Goal: Task Accomplishment & Management: Complete application form

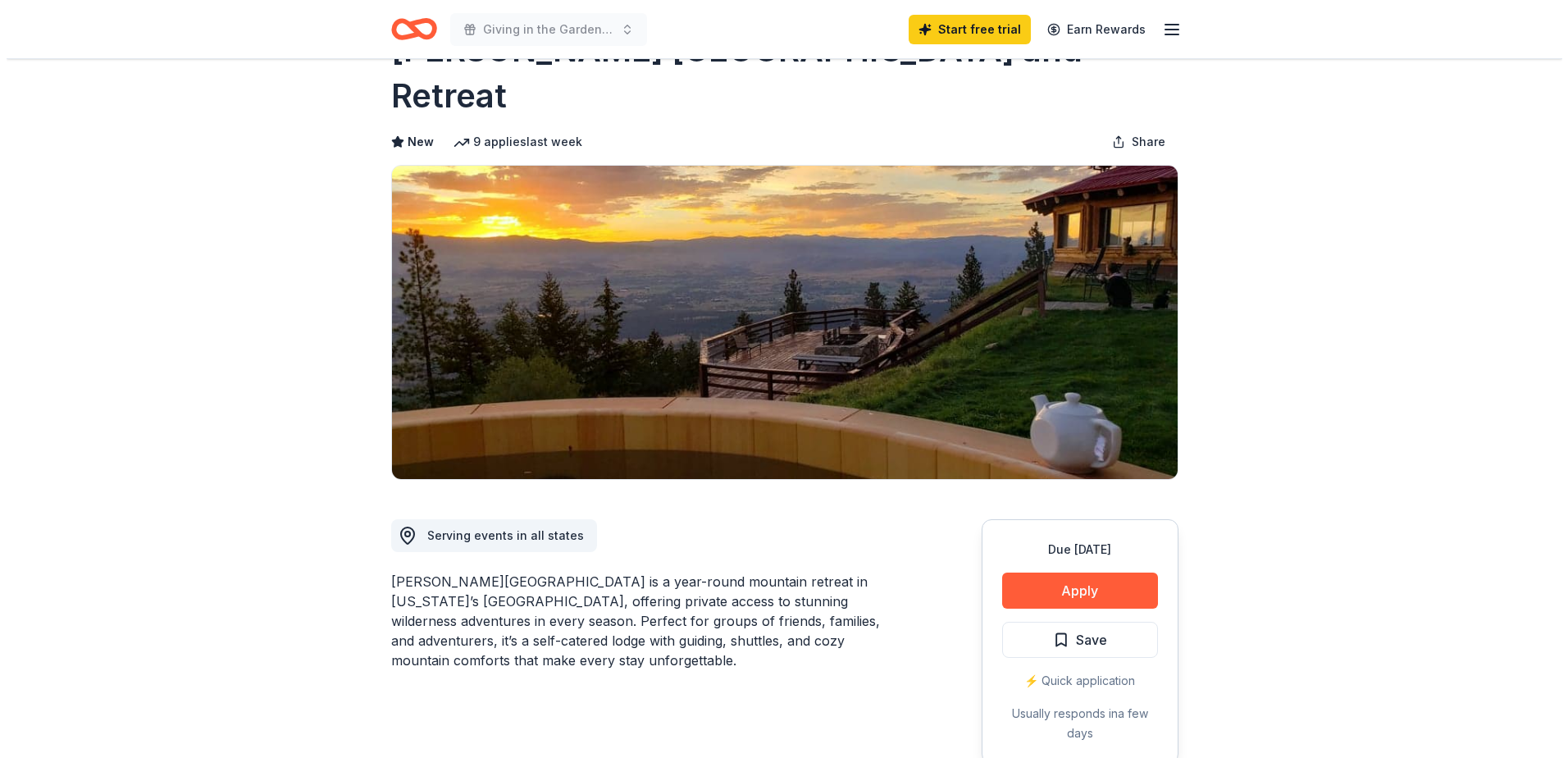
scroll to position [164, 0]
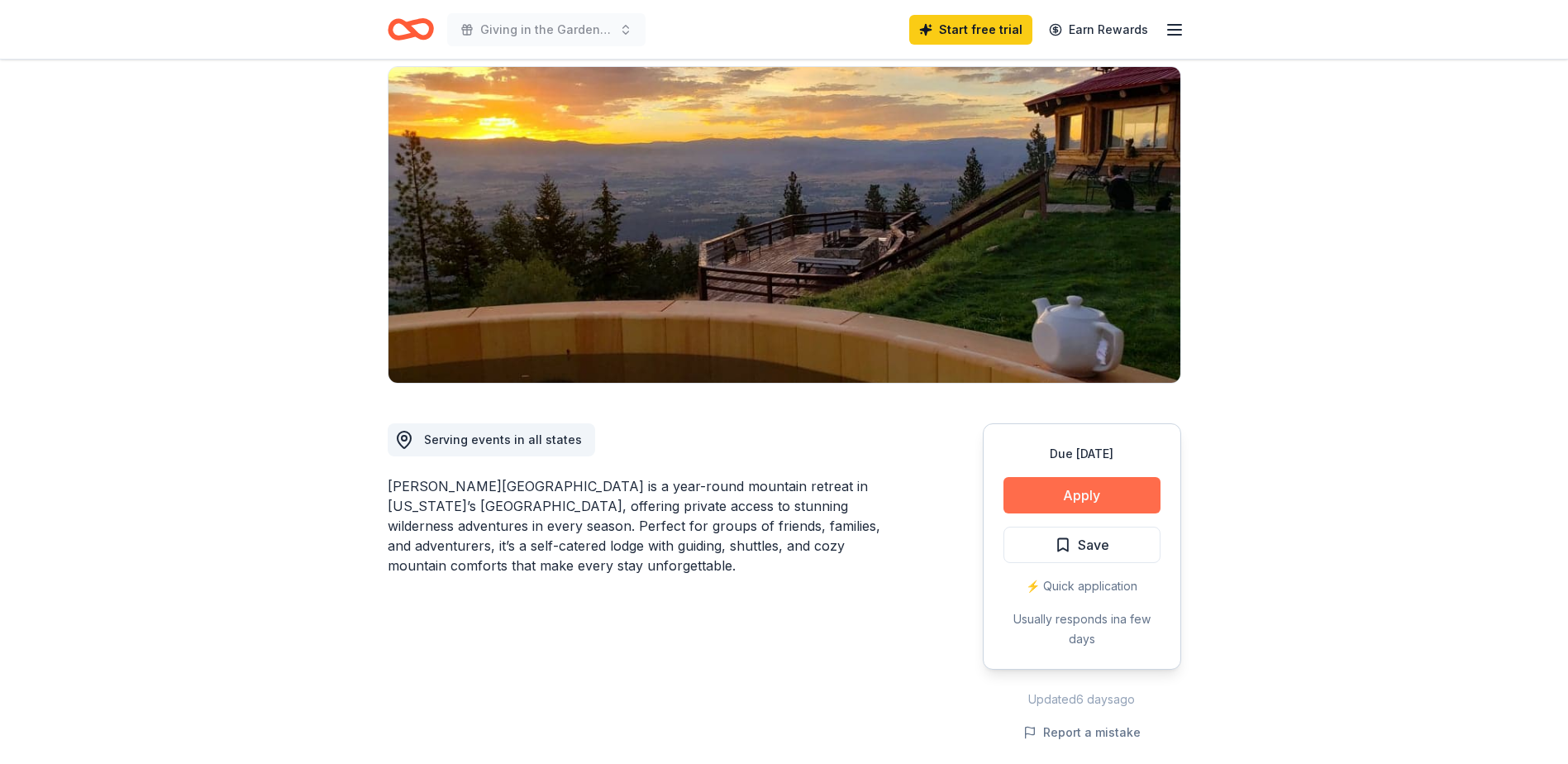
click at [1080, 477] on button "Apply" at bounding box center [1082, 495] width 157 height 36
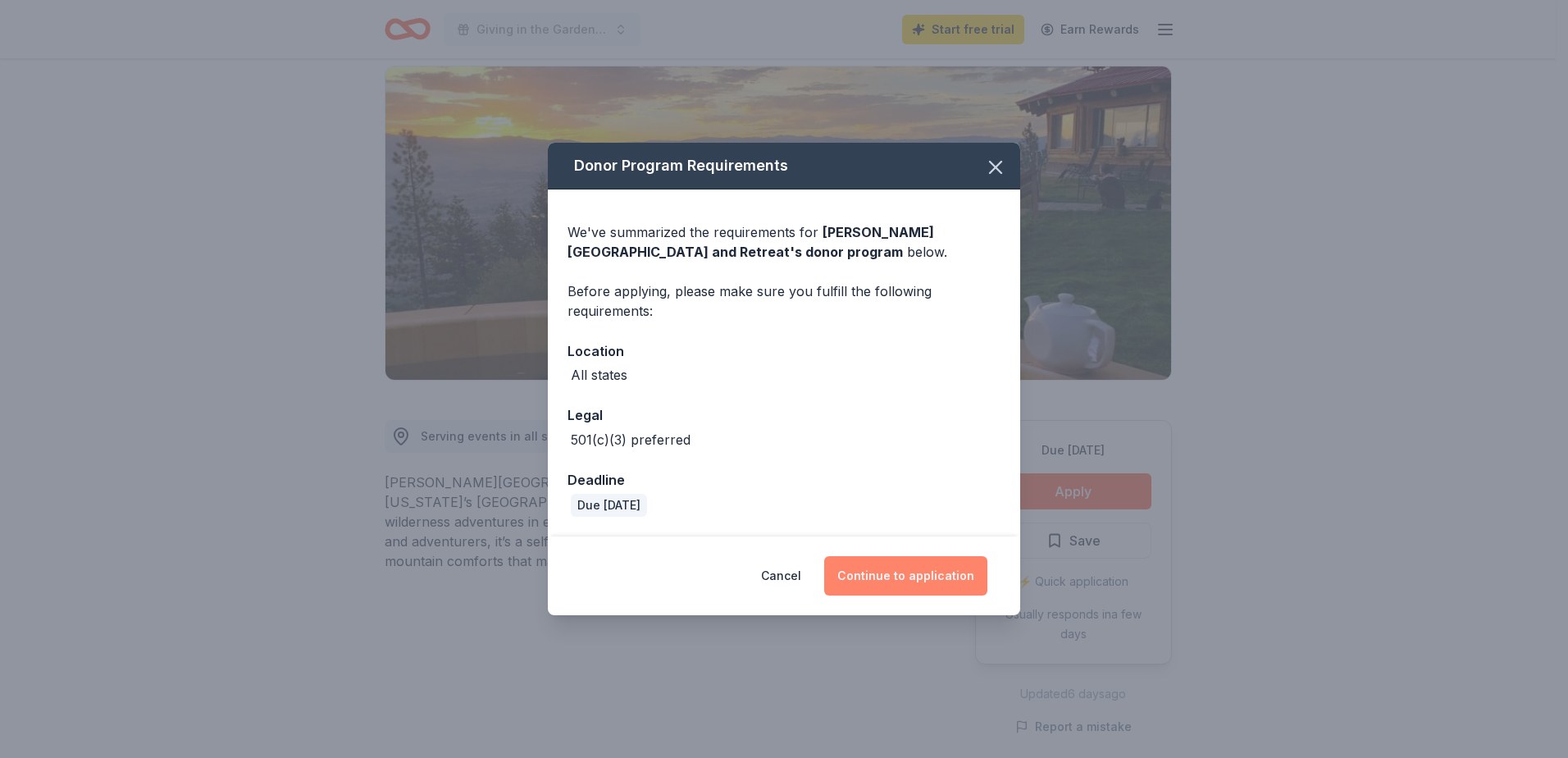
click at [900, 582] on button "Continue to application" at bounding box center [906, 575] width 163 height 39
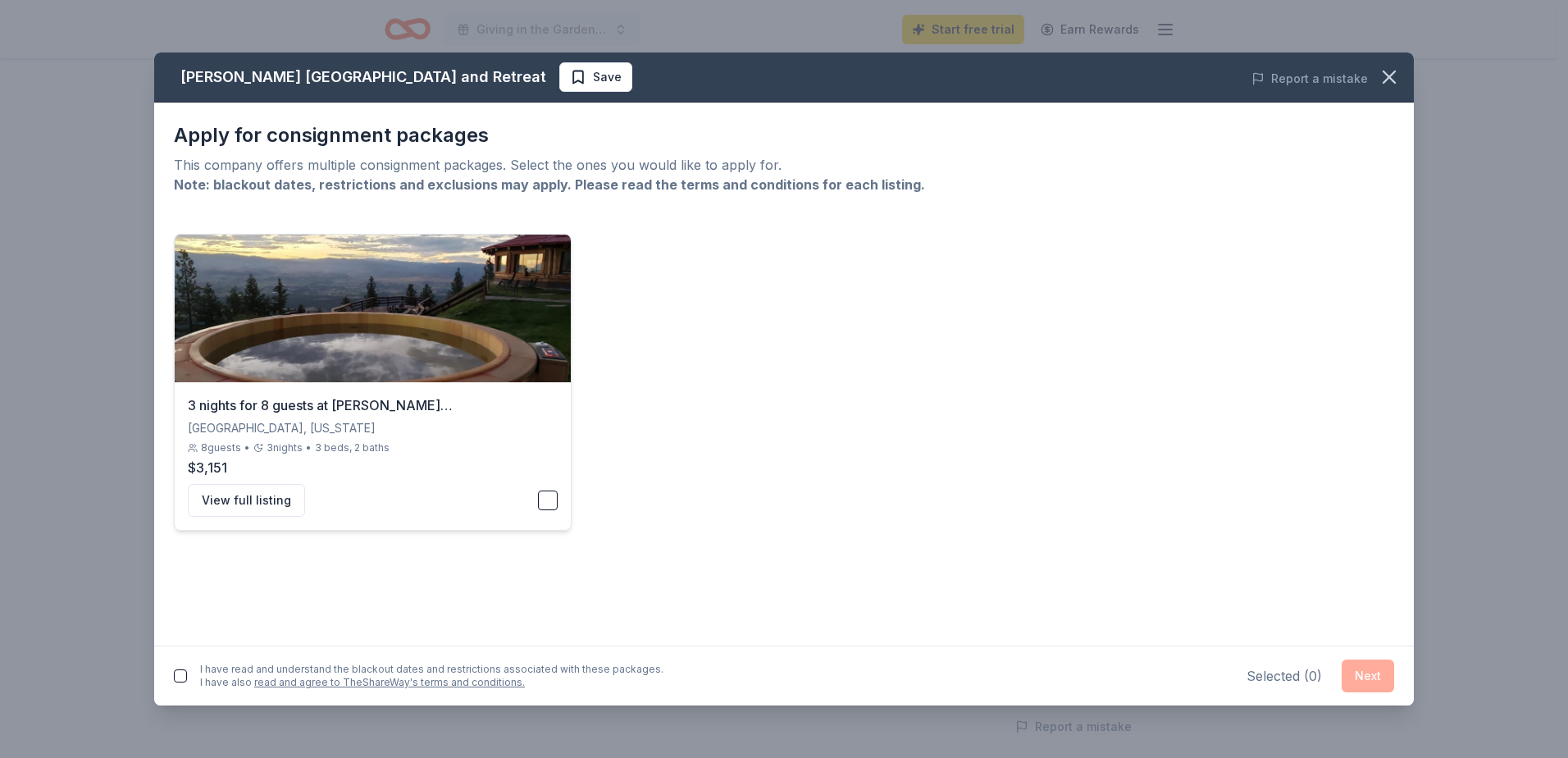
click at [534, 501] on div "View full listing" at bounding box center [372, 500] width 370 height 33
click at [1386, 672] on button "Next" at bounding box center [1368, 676] width 52 height 33
click at [177, 673] on button "button" at bounding box center [180, 672] width 13 height 13
click at [1356, 665] on button "Next" at bounding box center [1368, 672] width 52 height 33
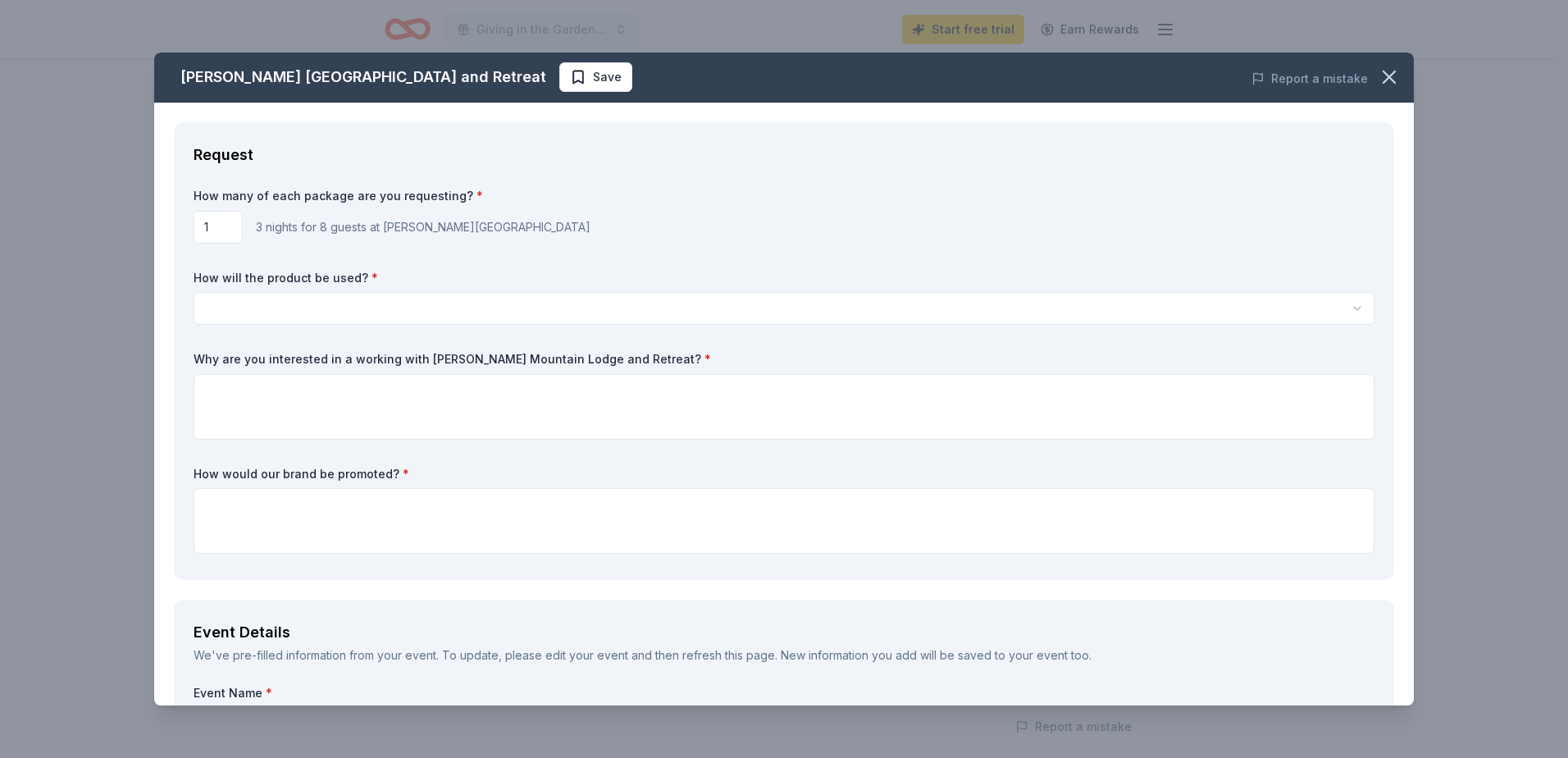
click at [410, 302] on html "Giving in the Garden Party Start free trial Earn Rewards Due [DATE] Share [PERS…" at bounding box center [784, 215] width 1568 height 758
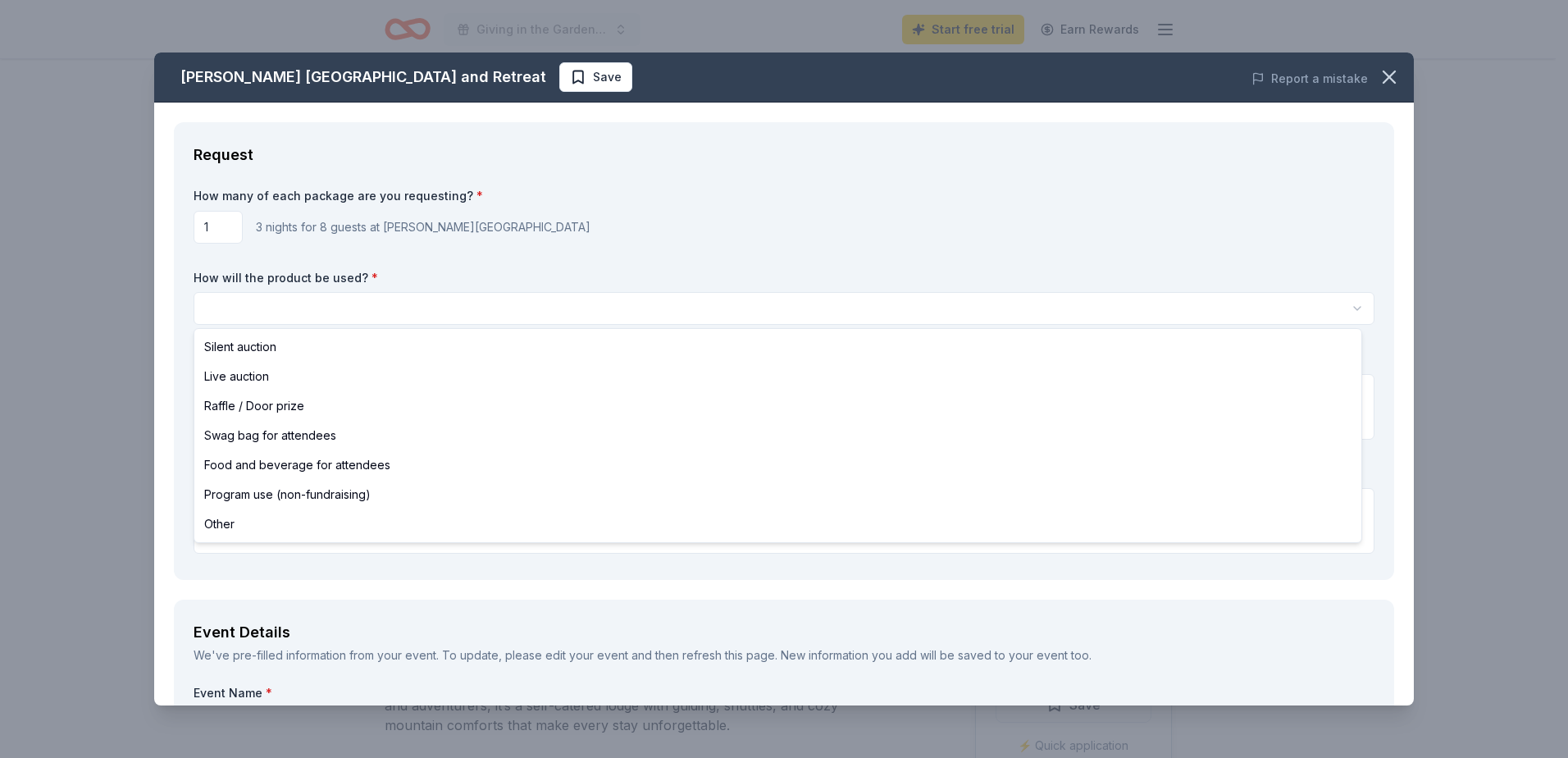
scroll to position [0, 0]
select select "silentAuction"
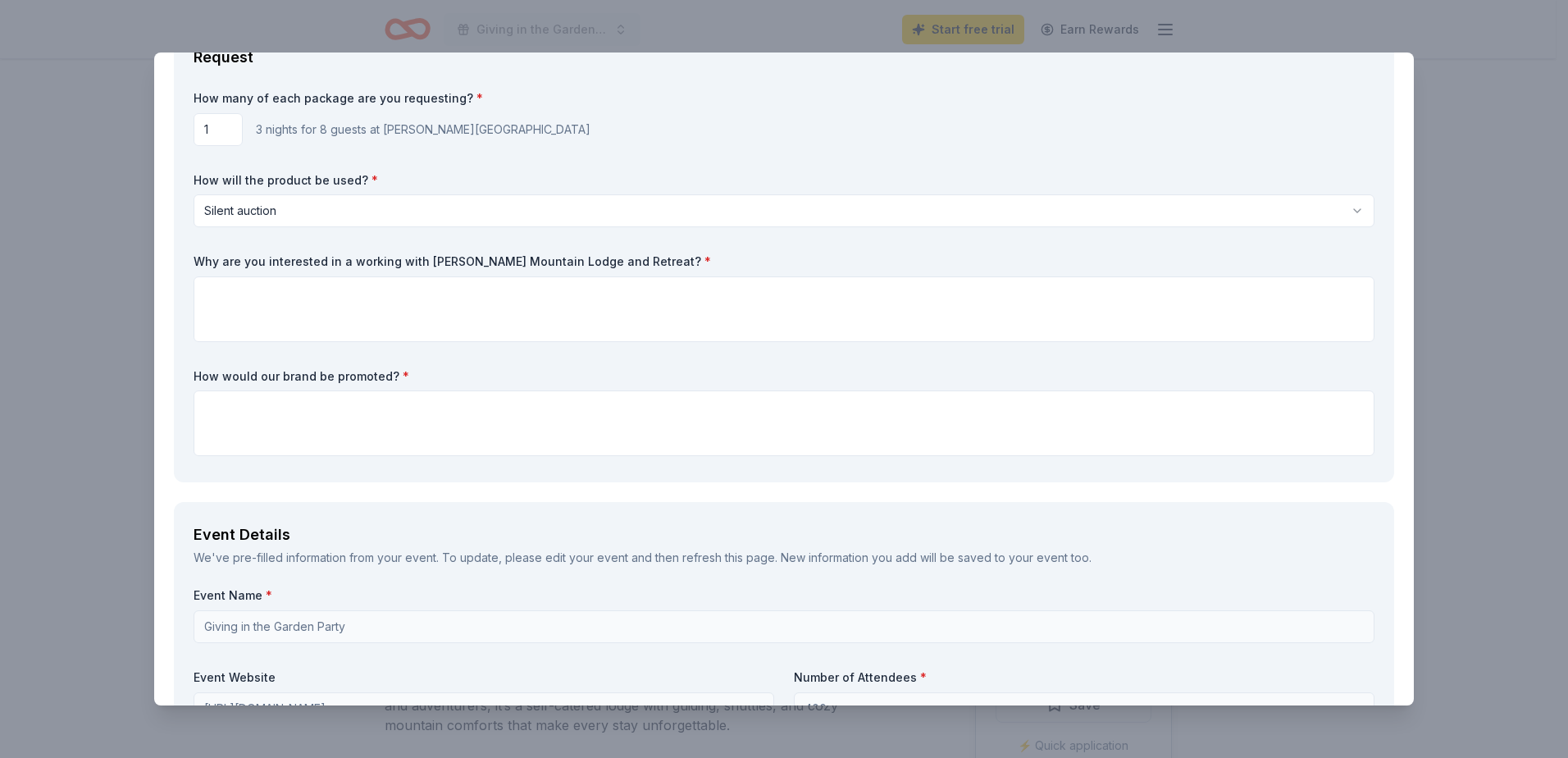
scroll to position [82, 0]
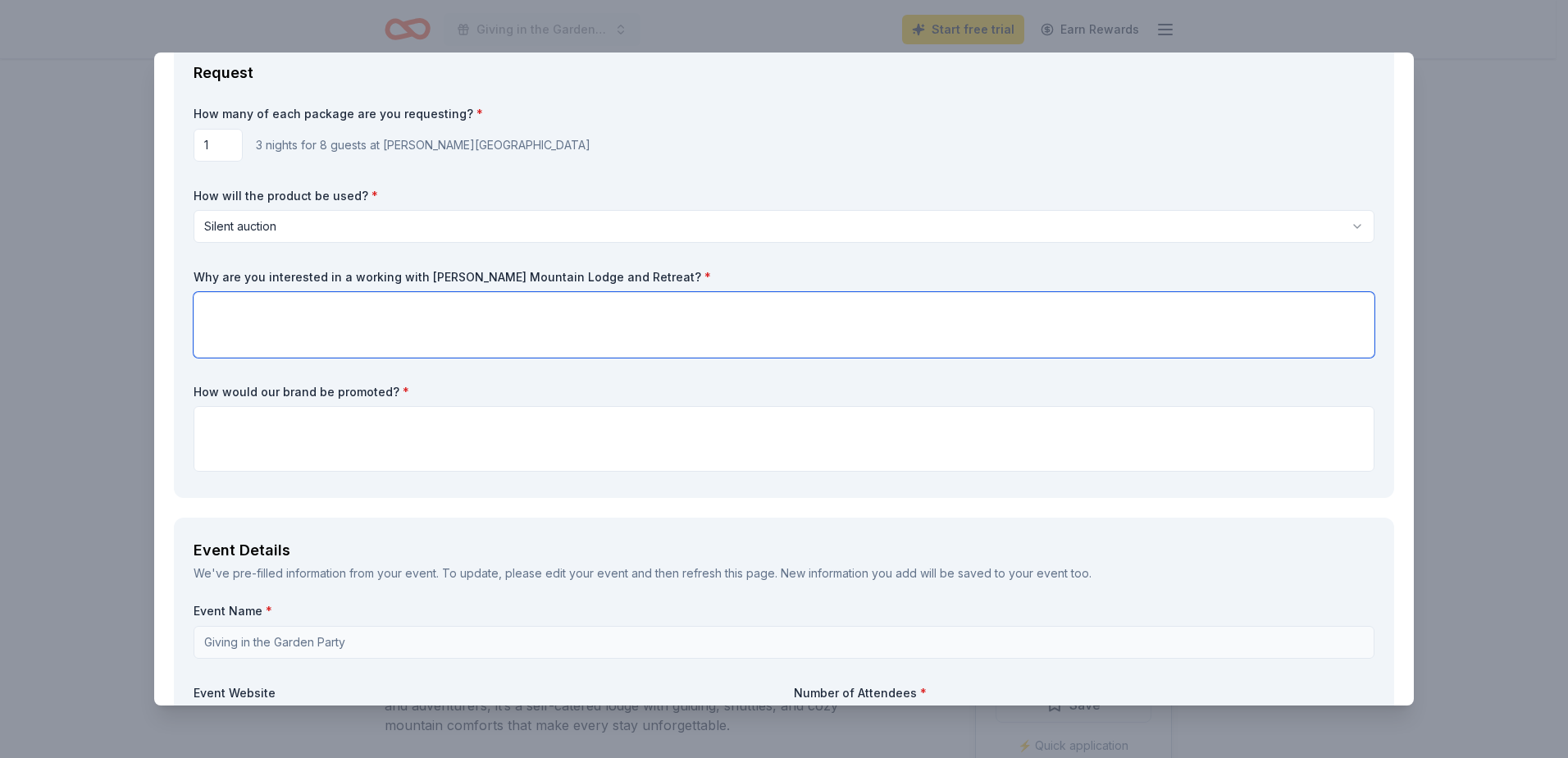
click at [784, 323] on textarea at bounding box center [784, 324] width 1181 height 65
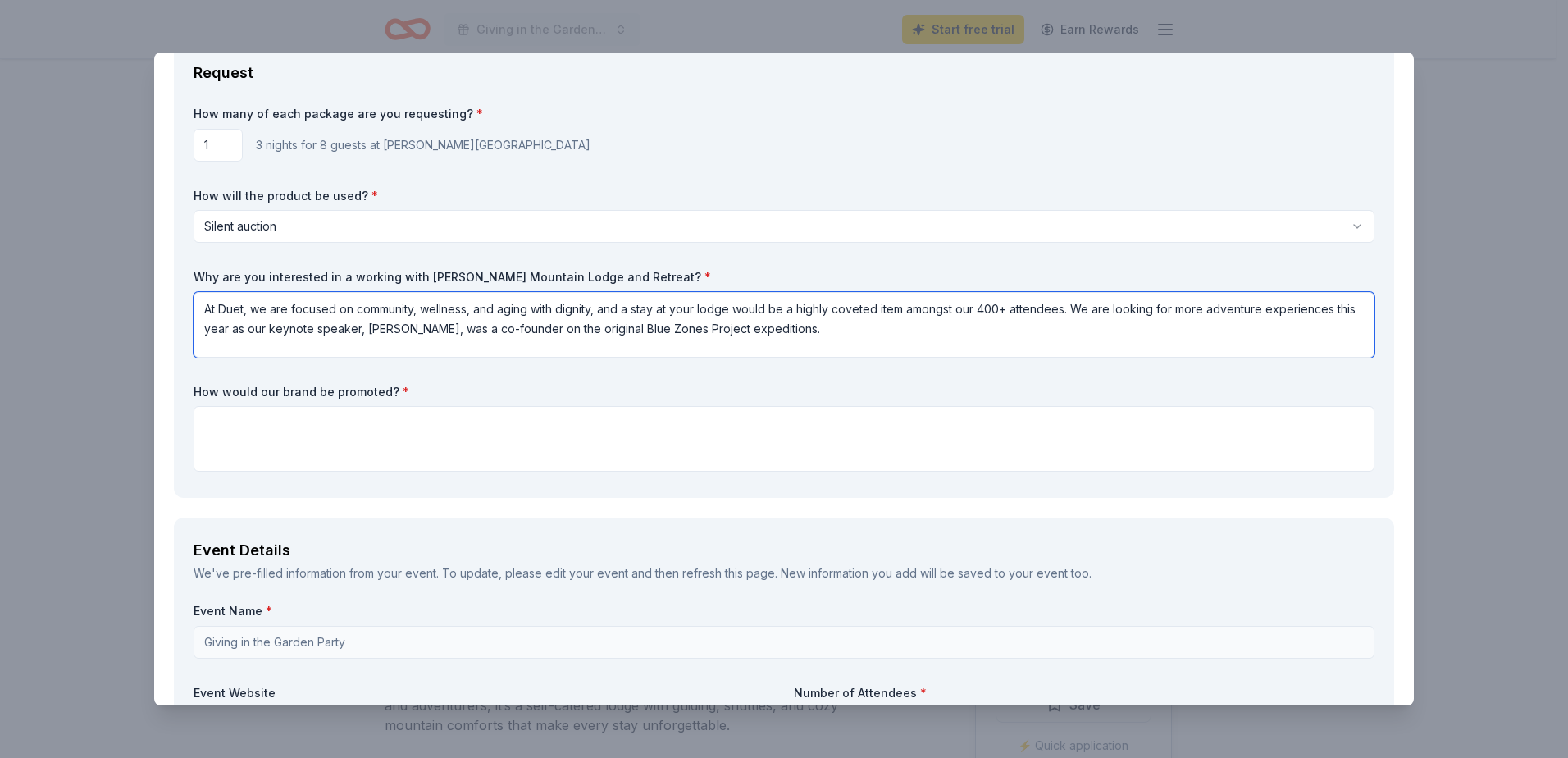
click at [1215, 306] on textarea "At Duet, we are focused on community, wellness, and aging with dignity, and a s…" at bounding box center [784, 324] width 1181 height 65
click at [1214, 307] on textarea "At Duet, we are focused on community, wellness, and aging with dignity, and a s…" at bounding box center [784, 324] width 1181 height 65
click at [970, 333] on textarea "At Duet, we are focused on community, wellness, and aging with dignity, and a s…" at bounding box center [784, 324] width 1181 height 65
type textarea "At Duet, we are focused on community, wellness, and aging with dignity, and a s…"
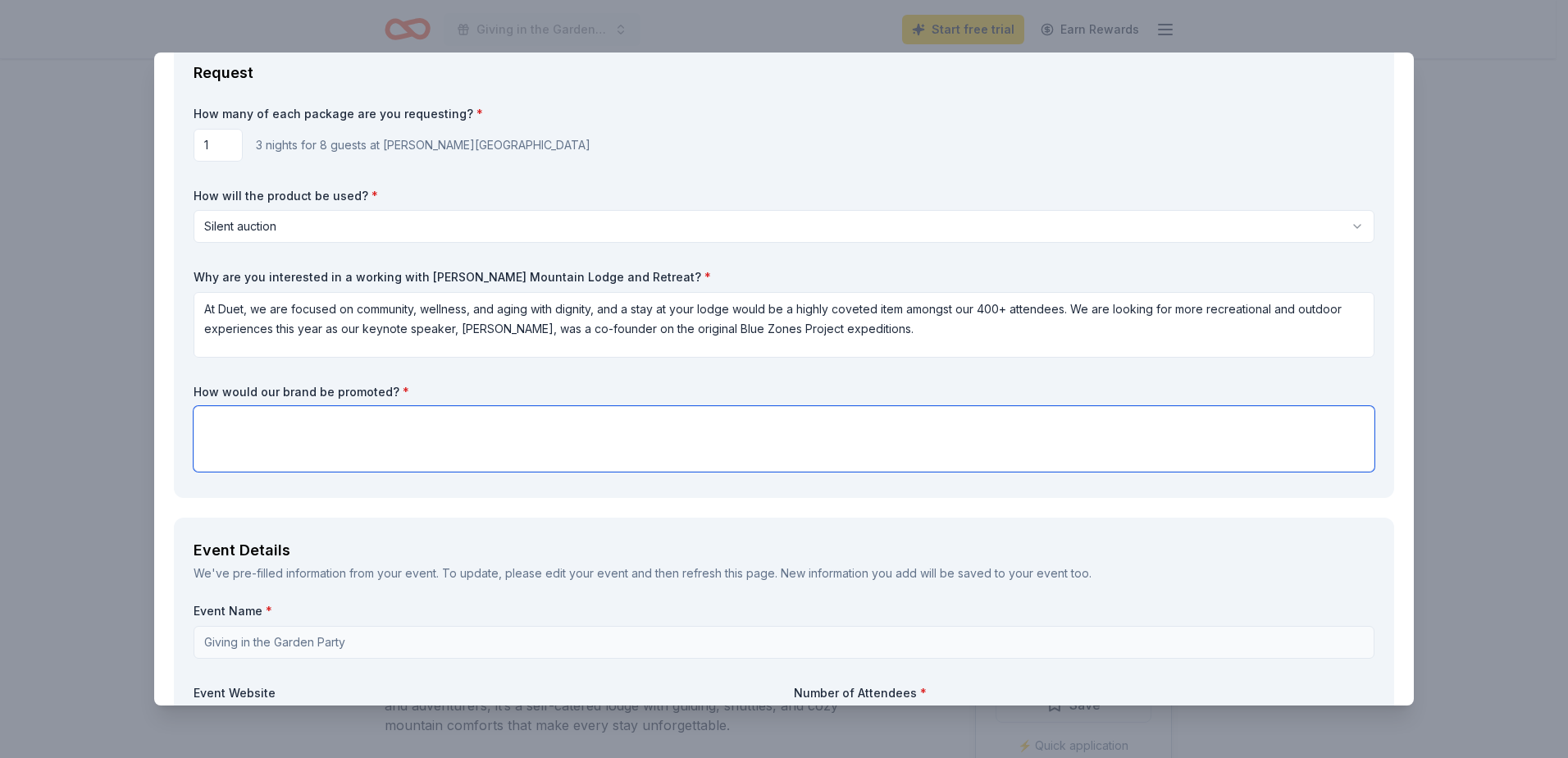
click at [740, 424] on textarea at bounding box center [784, 438] width 1181 height 65
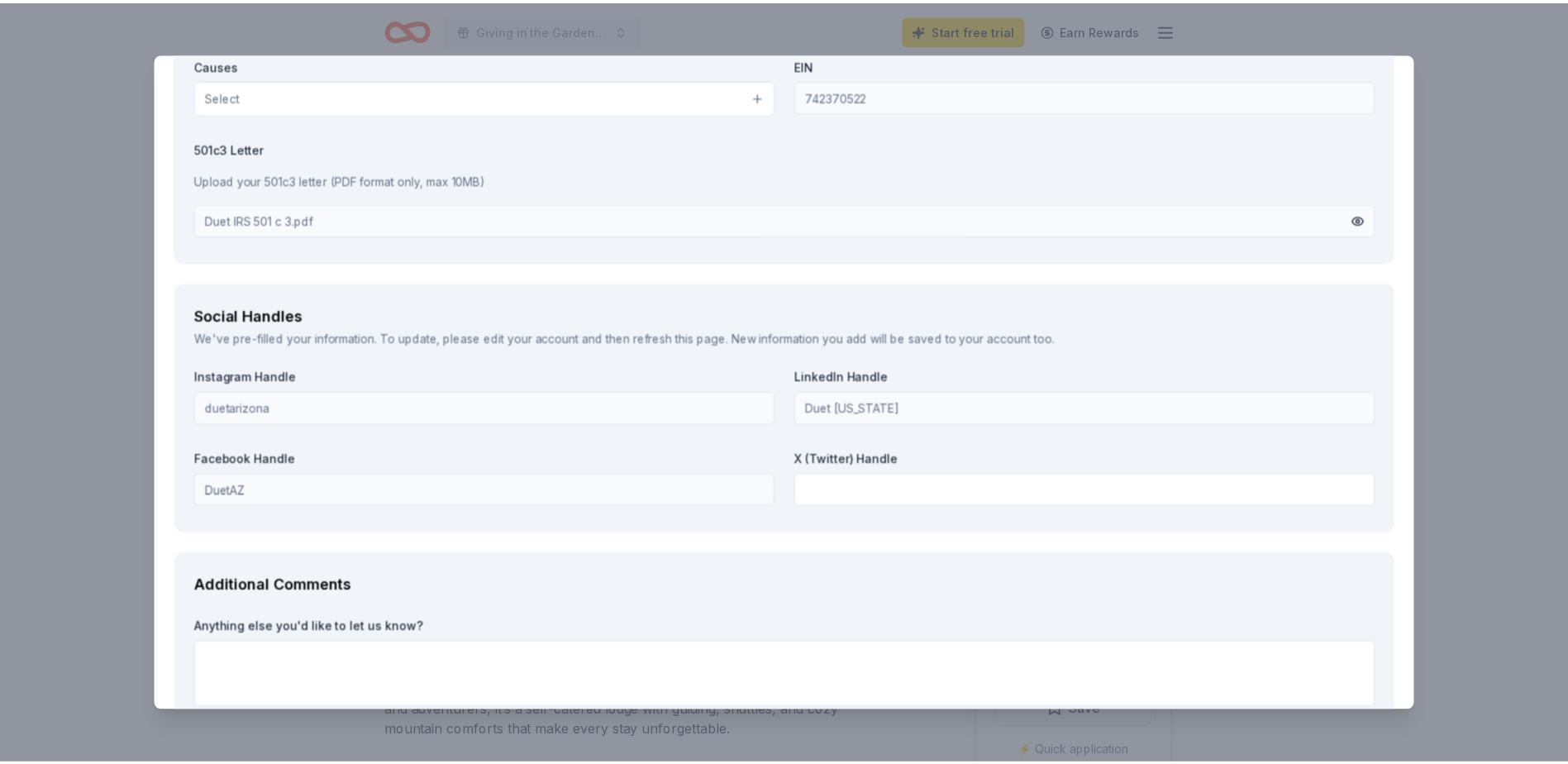
scroll to position [1772, 0]
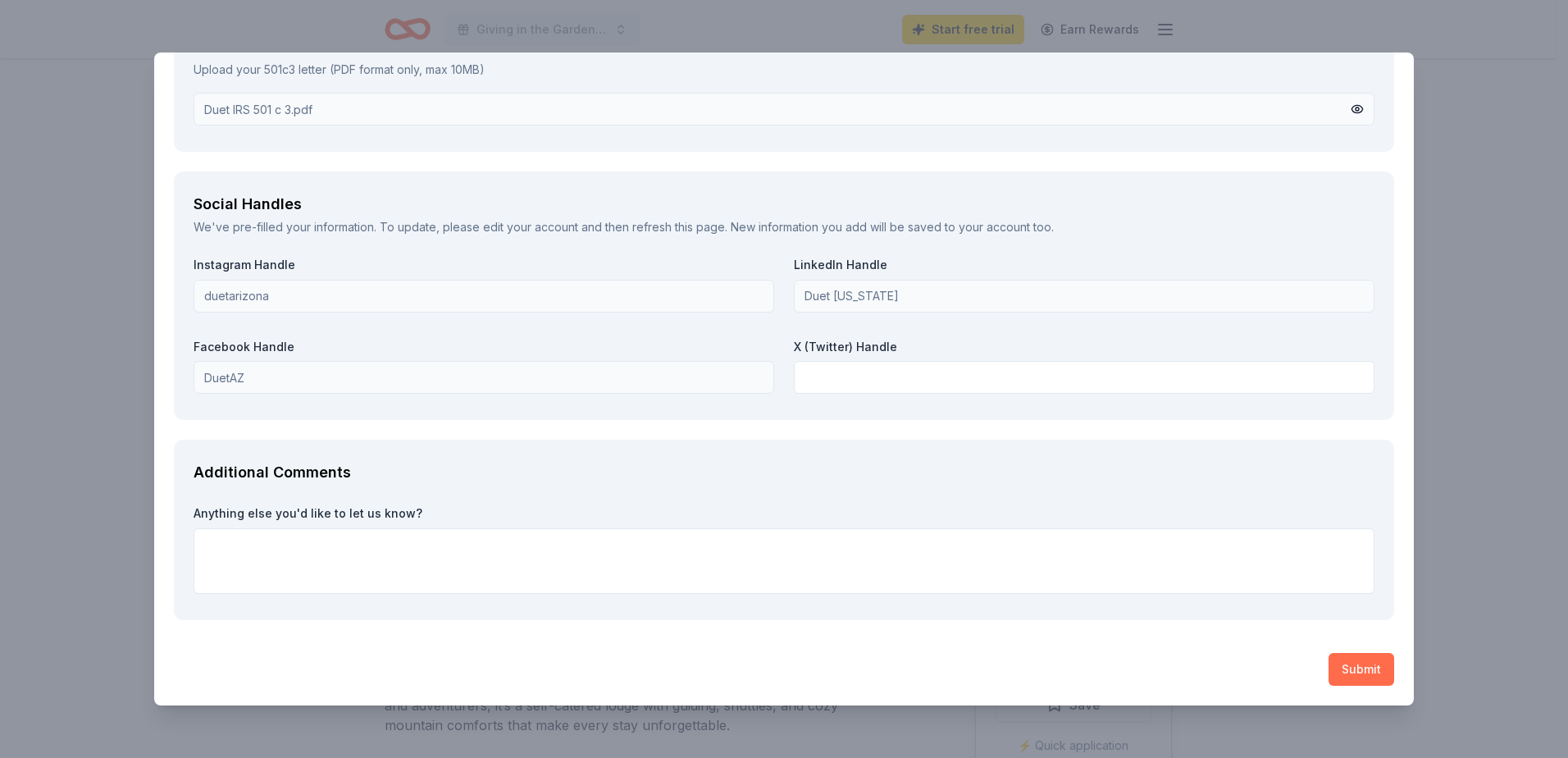
type textarea "We are happy to display any promotional materials, brochures, or flyers, as wel…"
click at [1344, 669] on button "Submit" at bounding box center [1361, 669] width 66 height 33
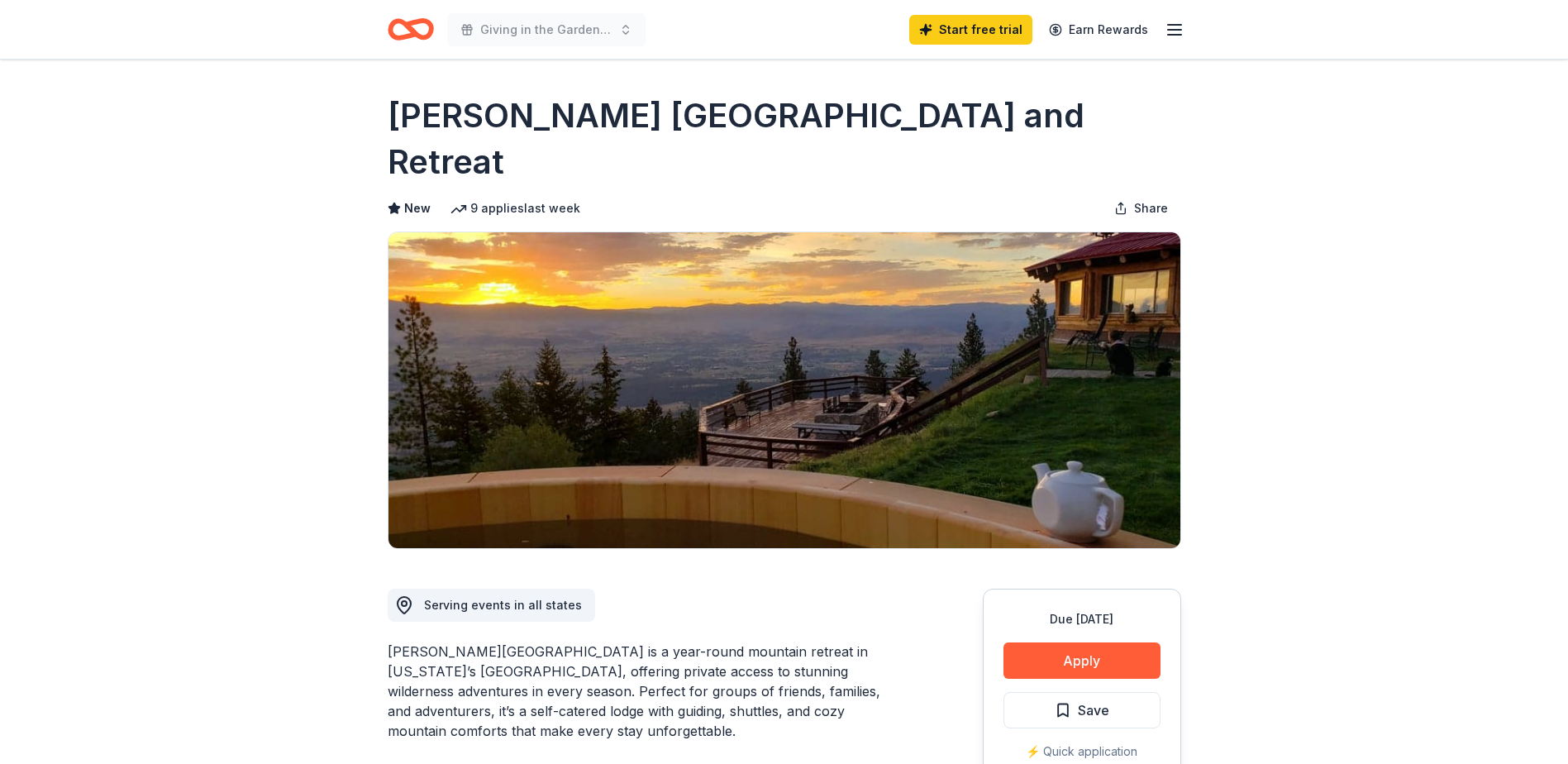
click at [1171, 26] on icon "button" at bounding box center [1174, 30] width 20 height 20
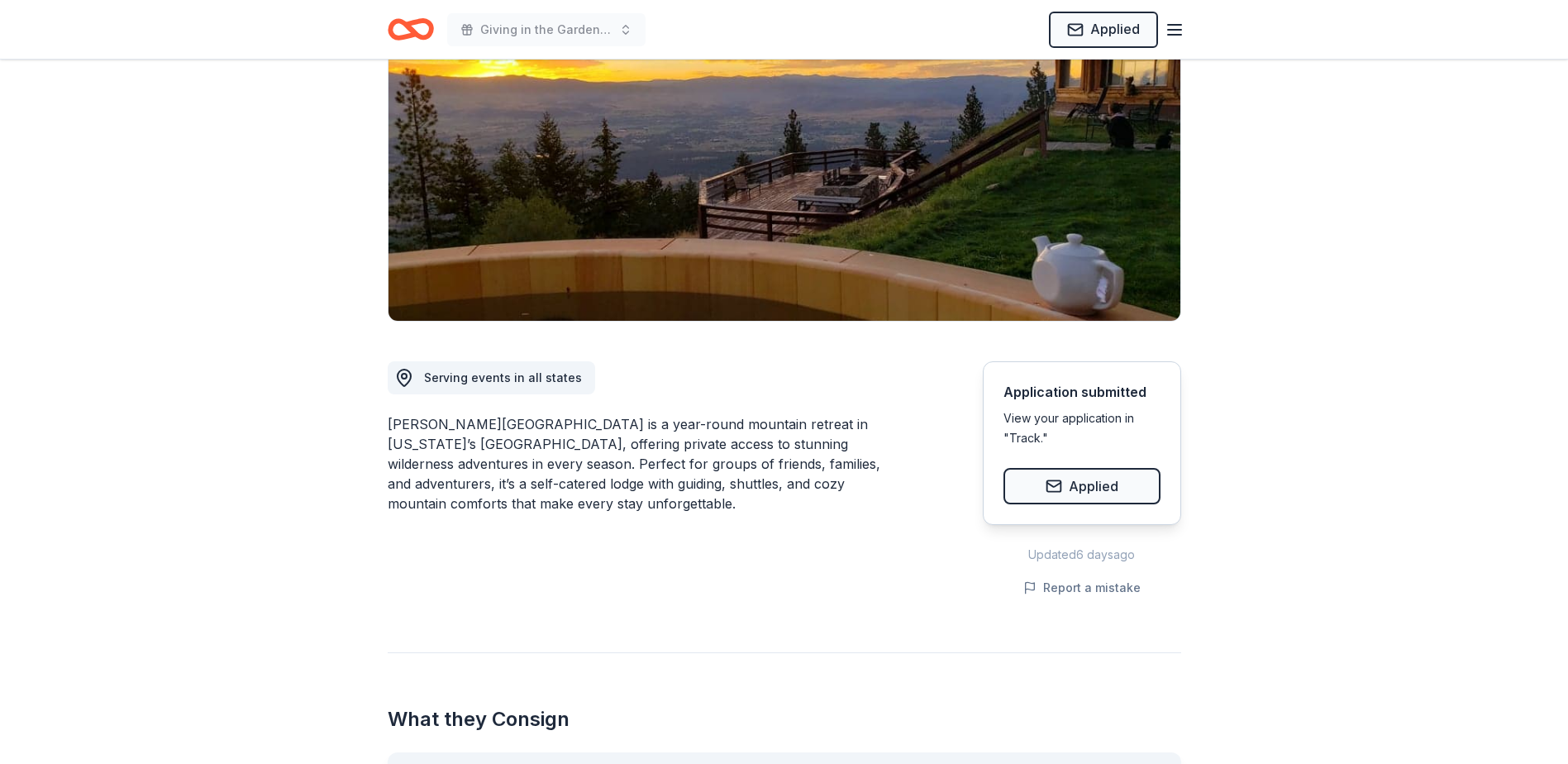
scroll to position [0, 0]
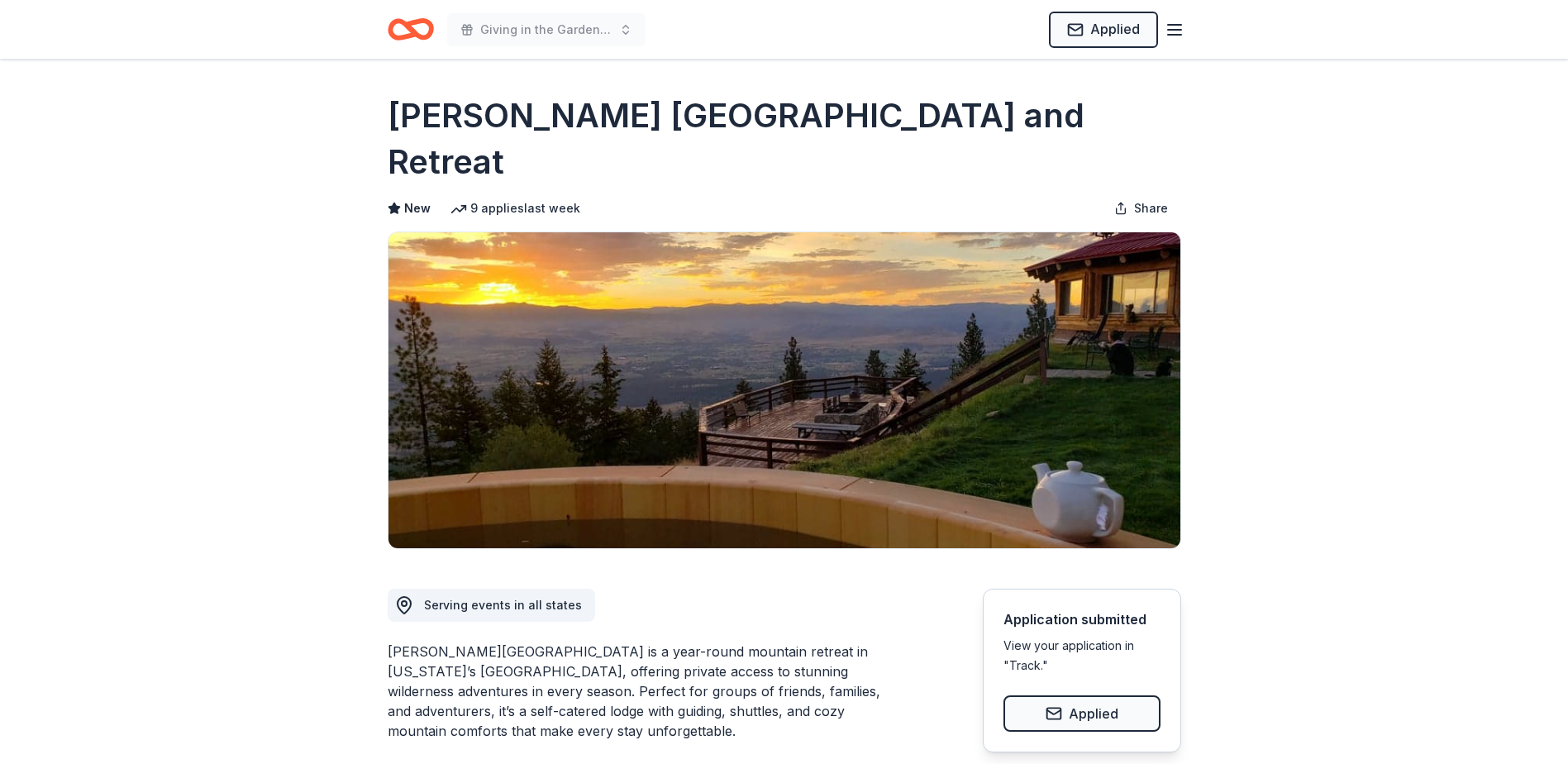
click at [426, 24] on icon "Home" at bounding box center [417, 28] width 26 height 17
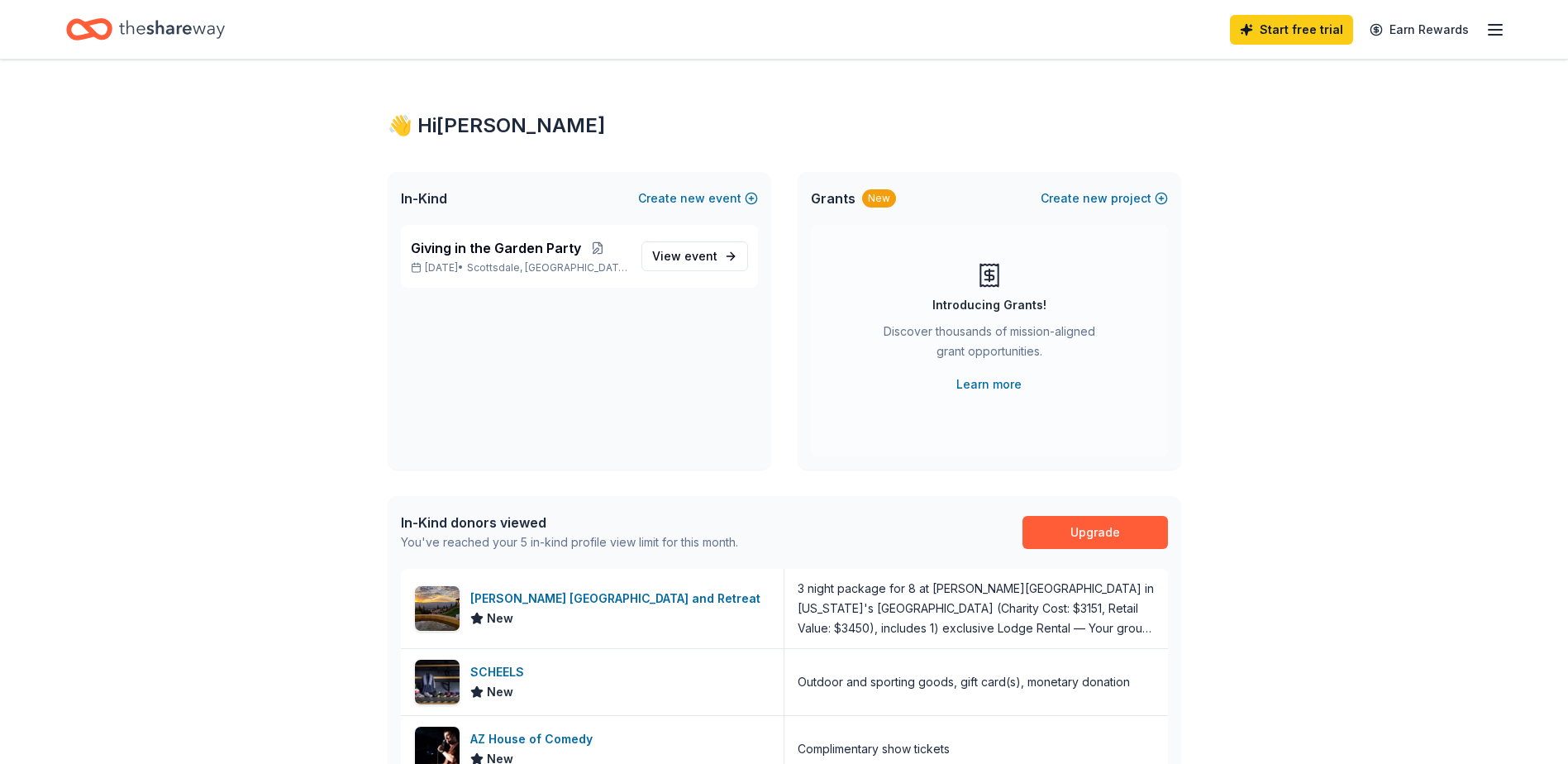
click at [1503, 30] on icon "button" at bounding box center [1495, 30] width 20 height 20
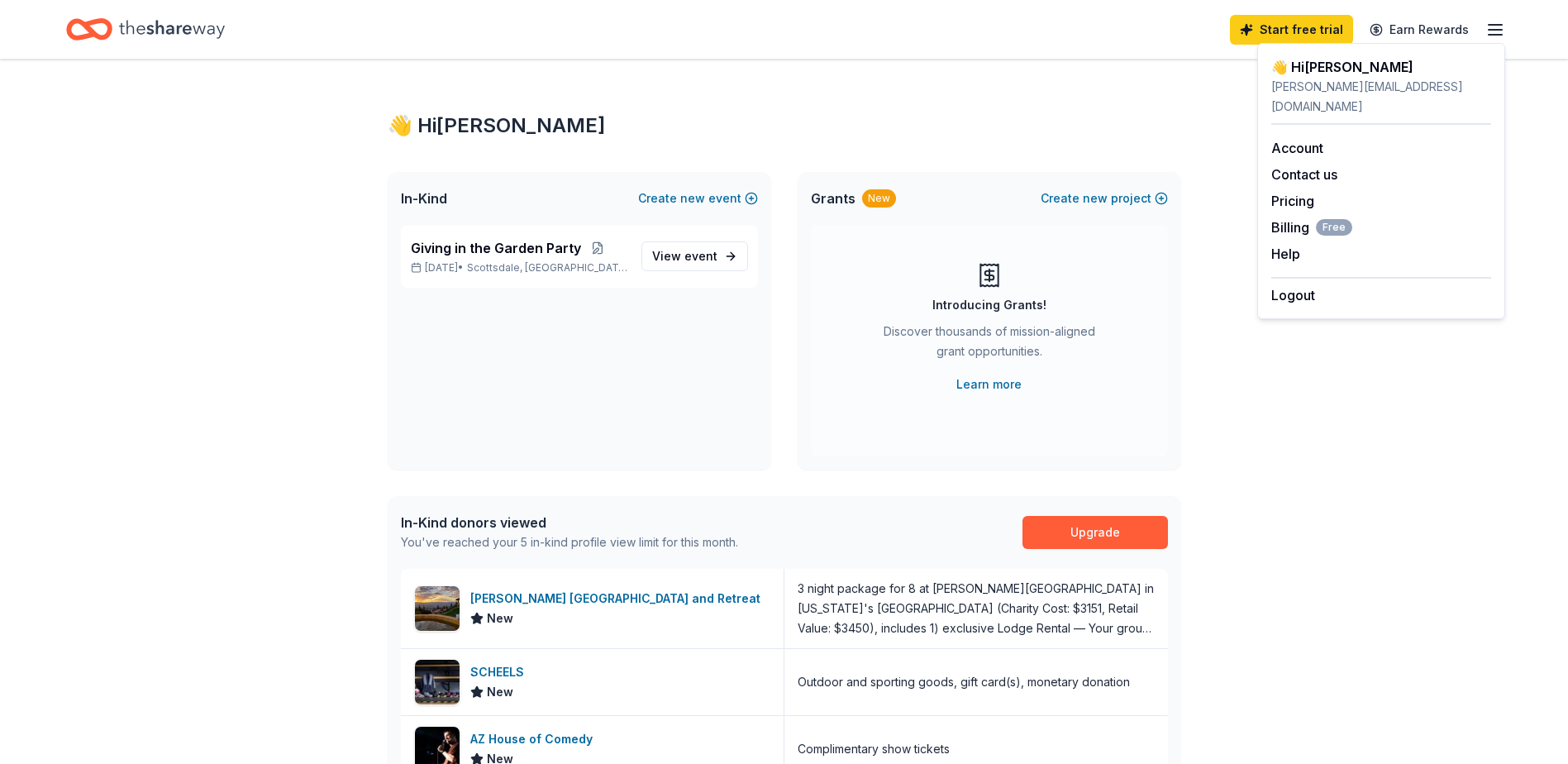
click at [1542, 94] on div "👋 Hi [PERSON_NAME] In-Kind Create new event Giving in the Garden Party [DATE] •…" at bounding box center [784, 636] width 1568 height 1154
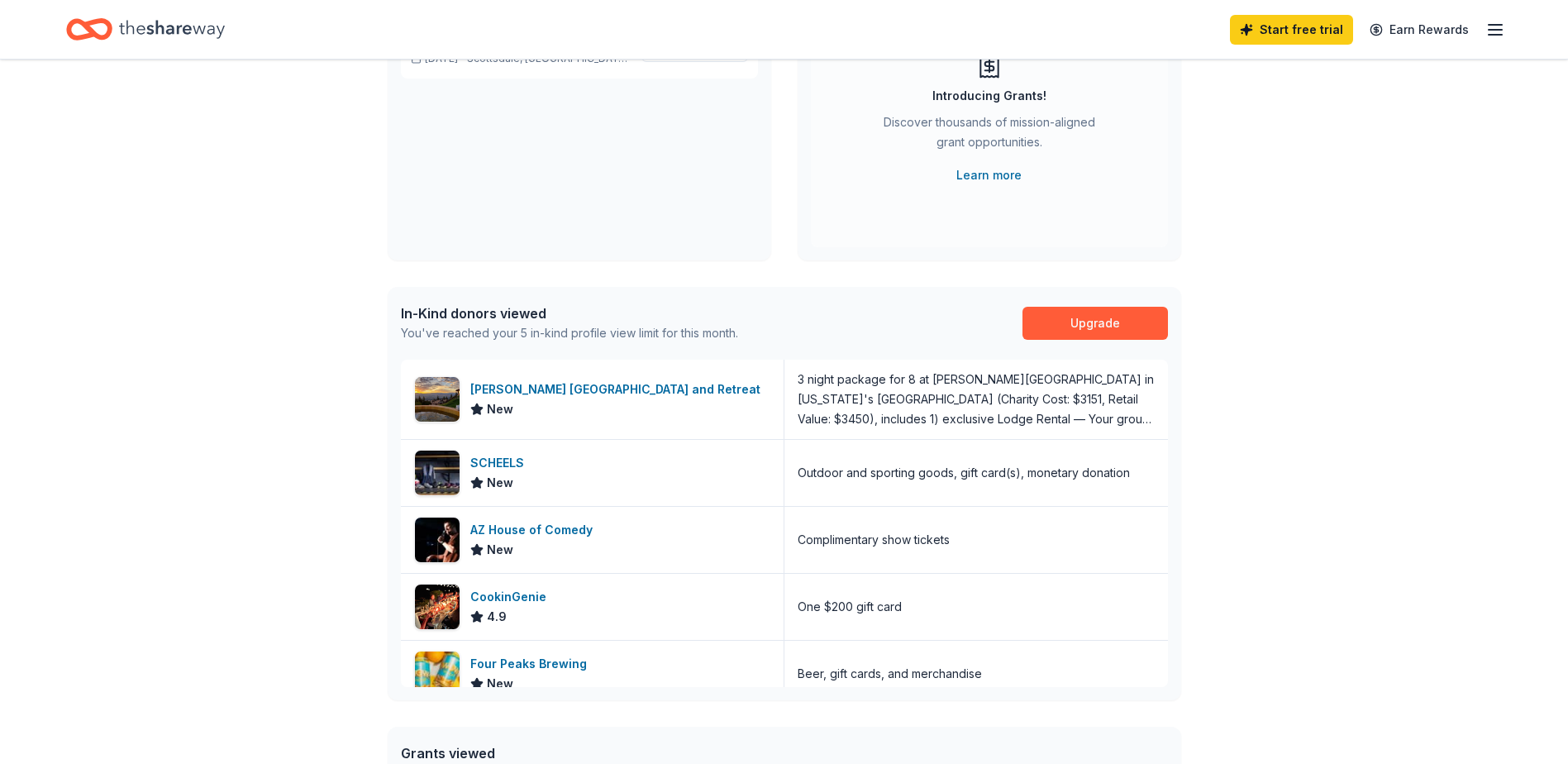
scroll to position [248, 0]
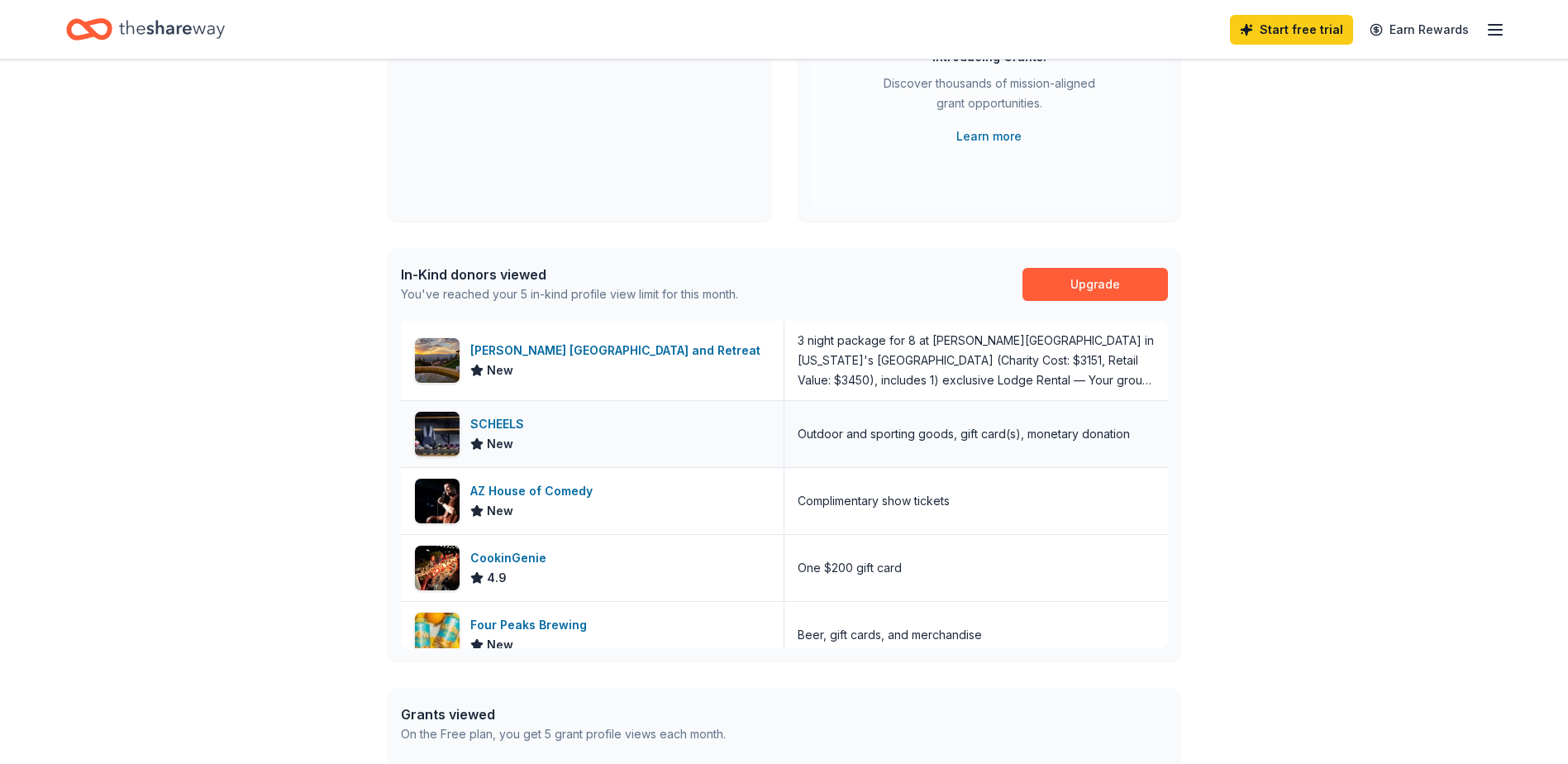
click at [523, 428] on div "SCHEELS" at bounding box center [500, 423] width 61 height 20
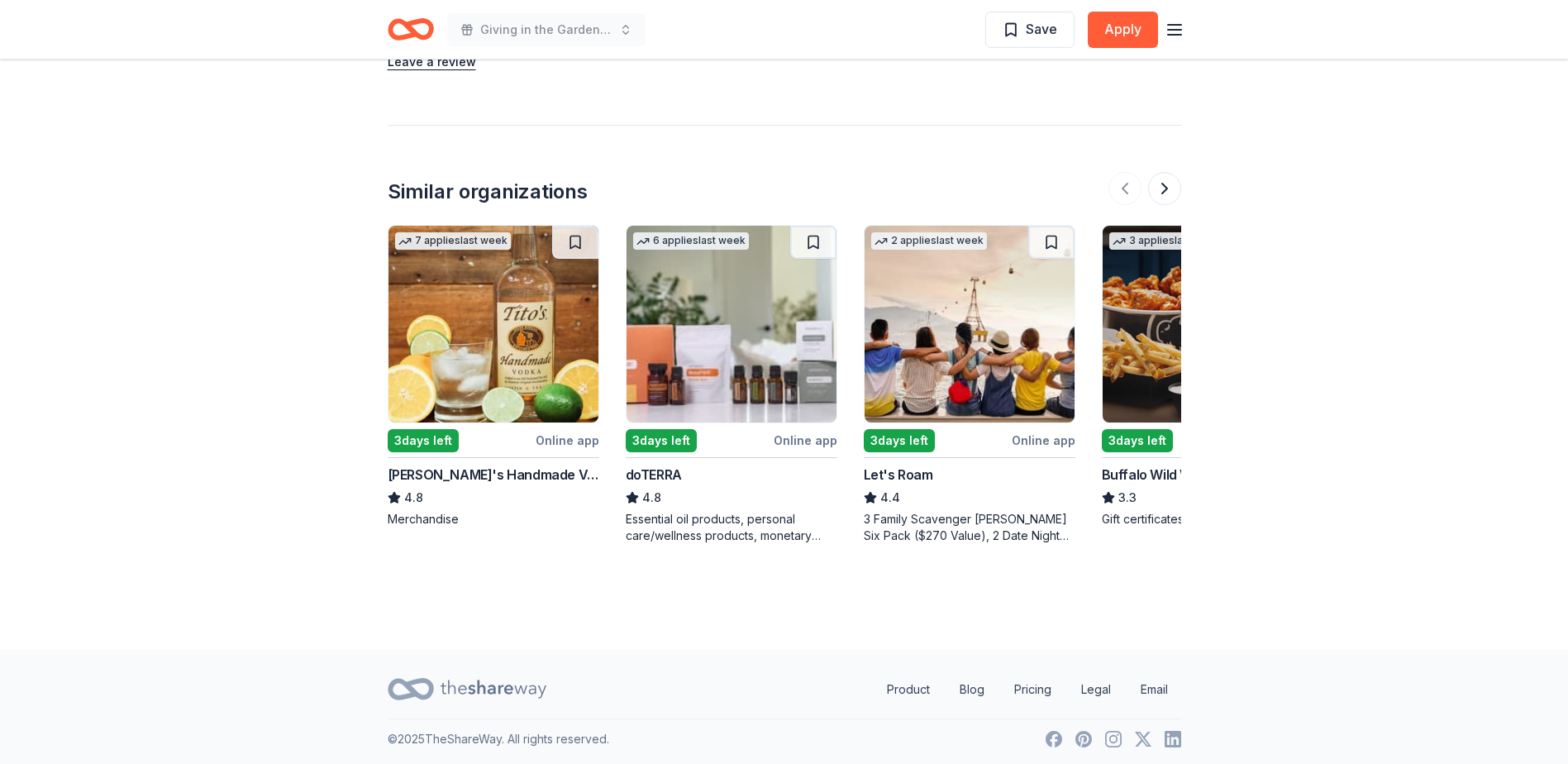
scroll to position [1756, 0]
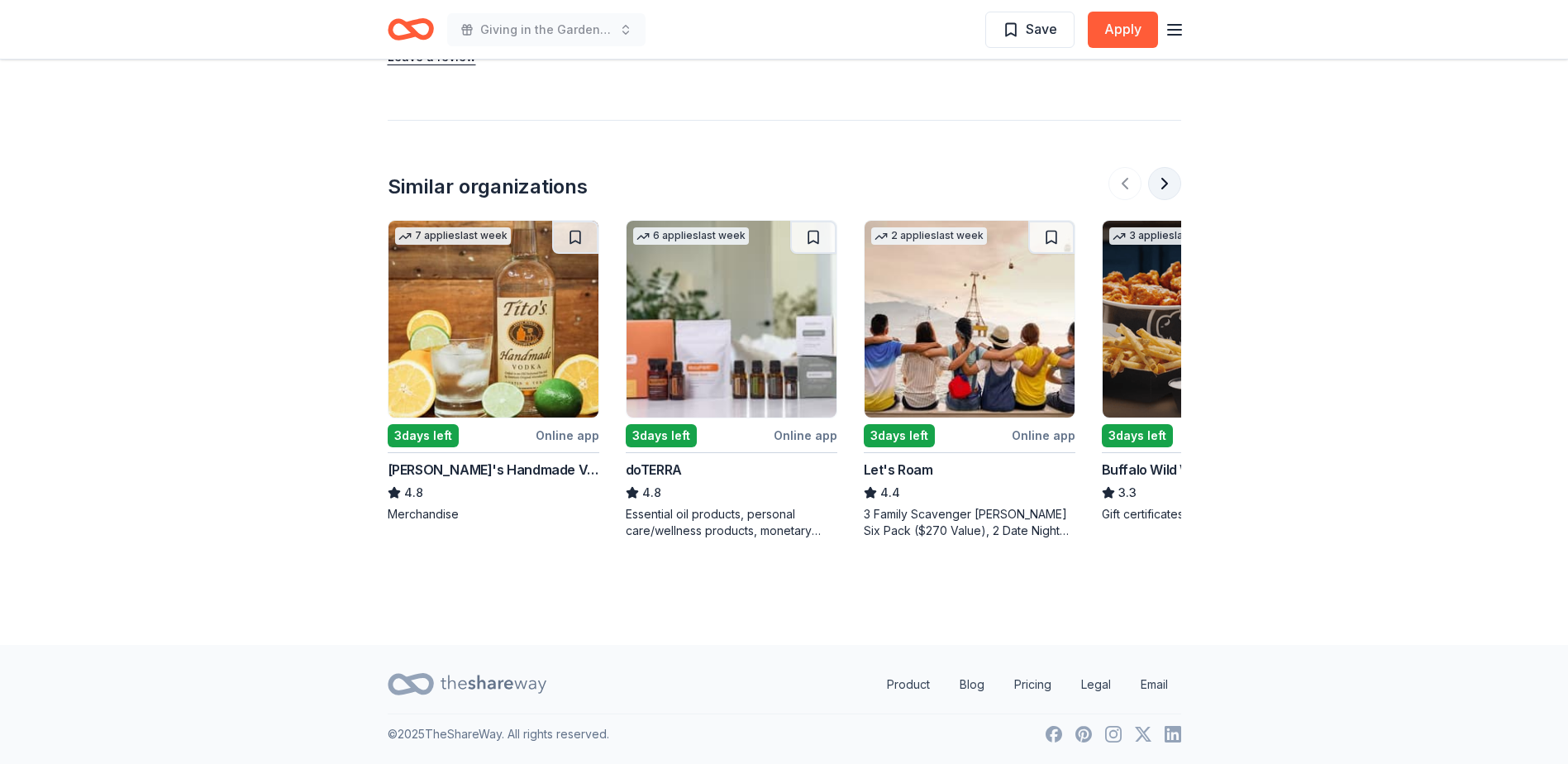
click at [1169, 178] on button at bounding box center [1165, 184] width 33 height 33
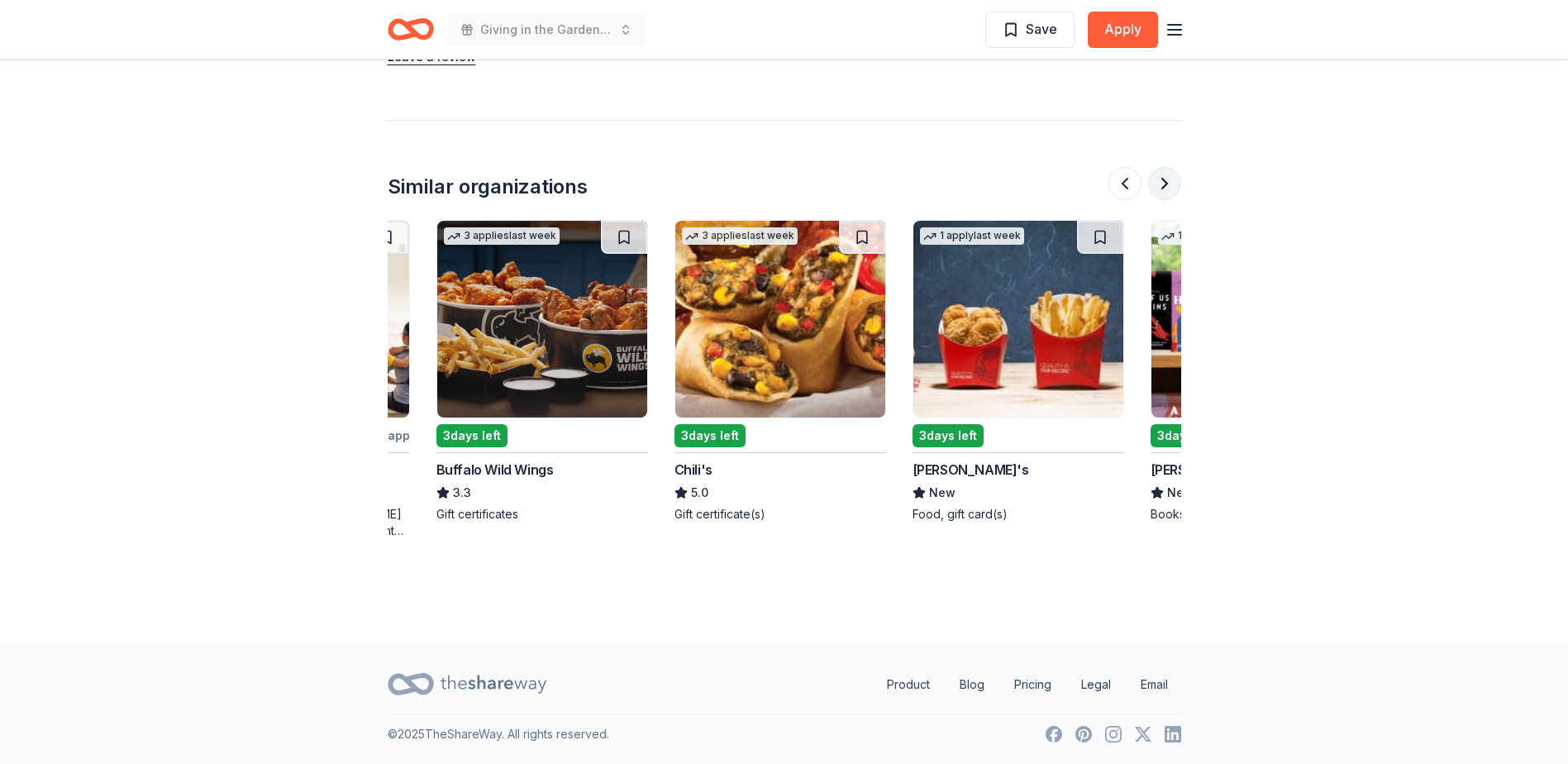
scroll to position [0, 714]
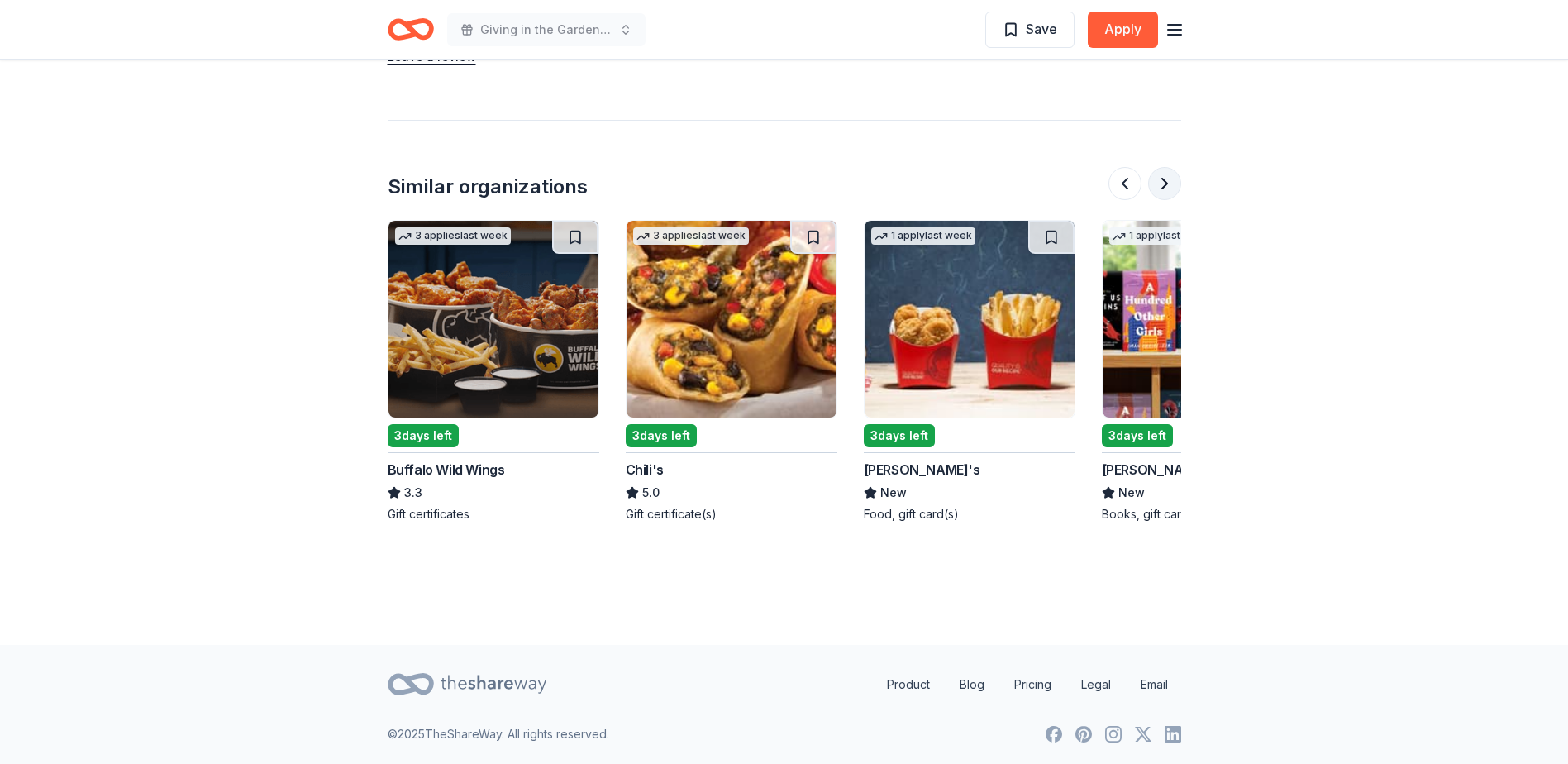
click at [1169, 178] on button at bounding box center [1165, 184] width 33 height 33
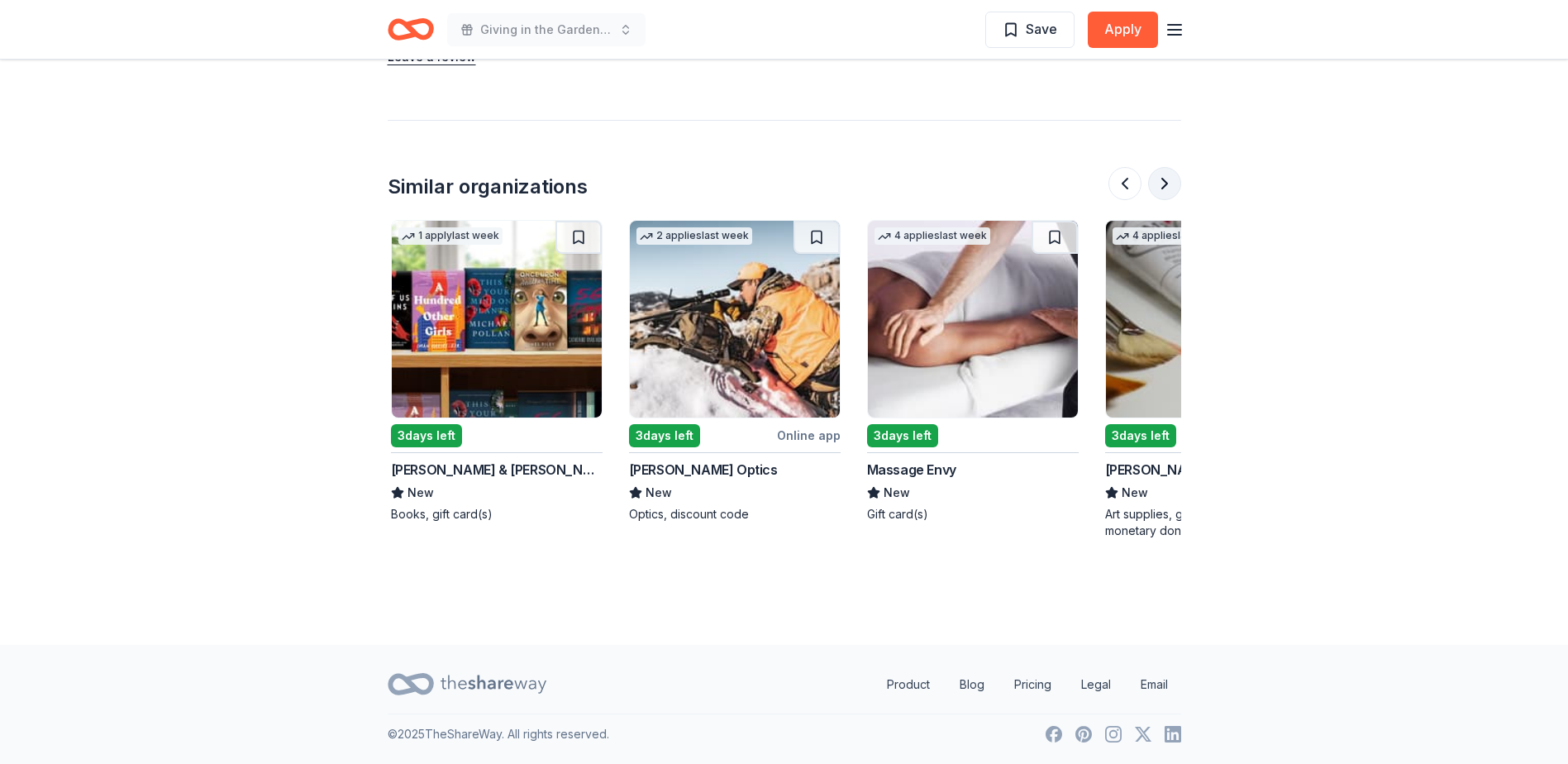
scroll to position [0, 1428]
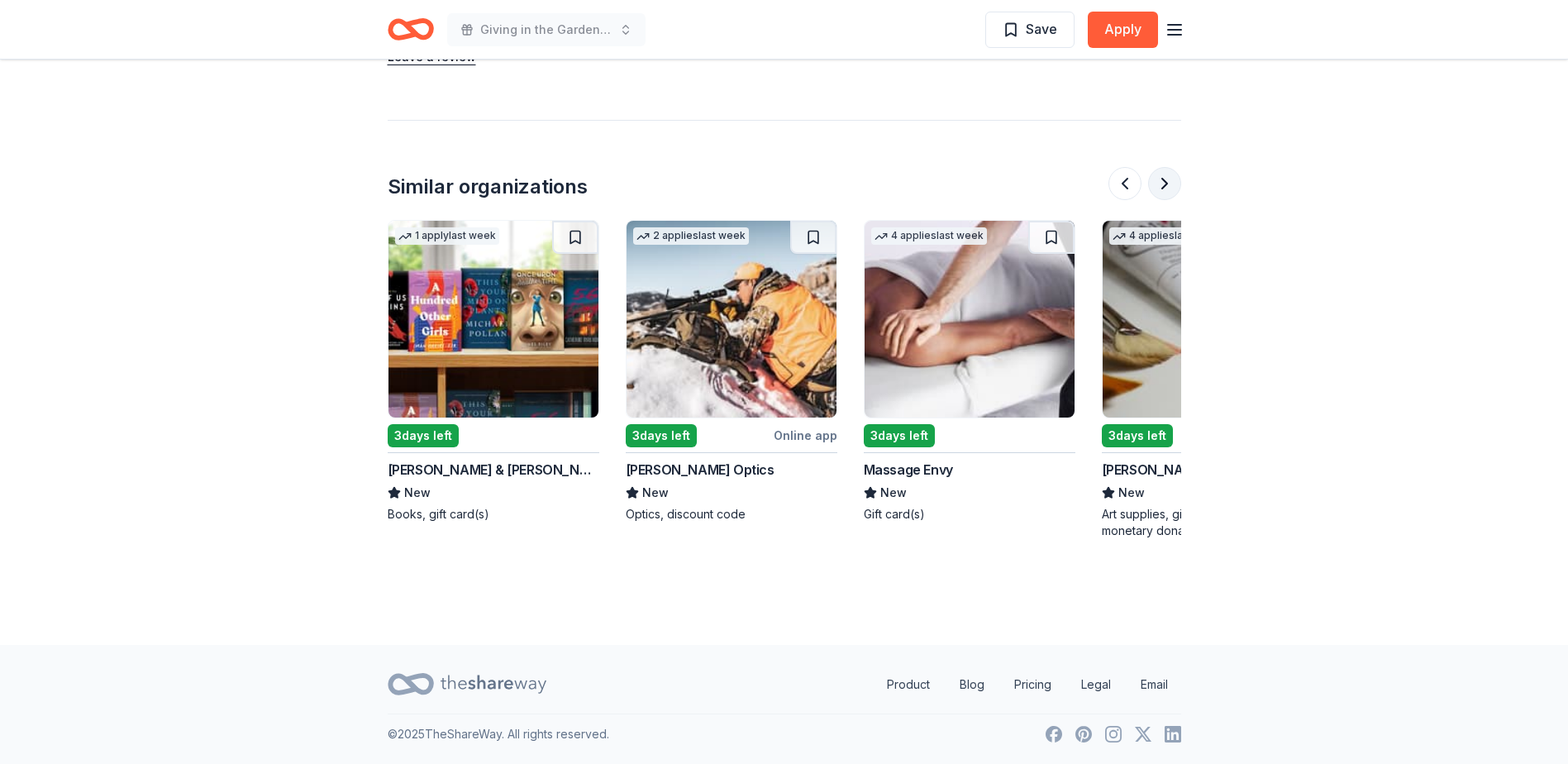
click at [1169, 178] on button at bounding box center [1165, 184] width 33 height 33
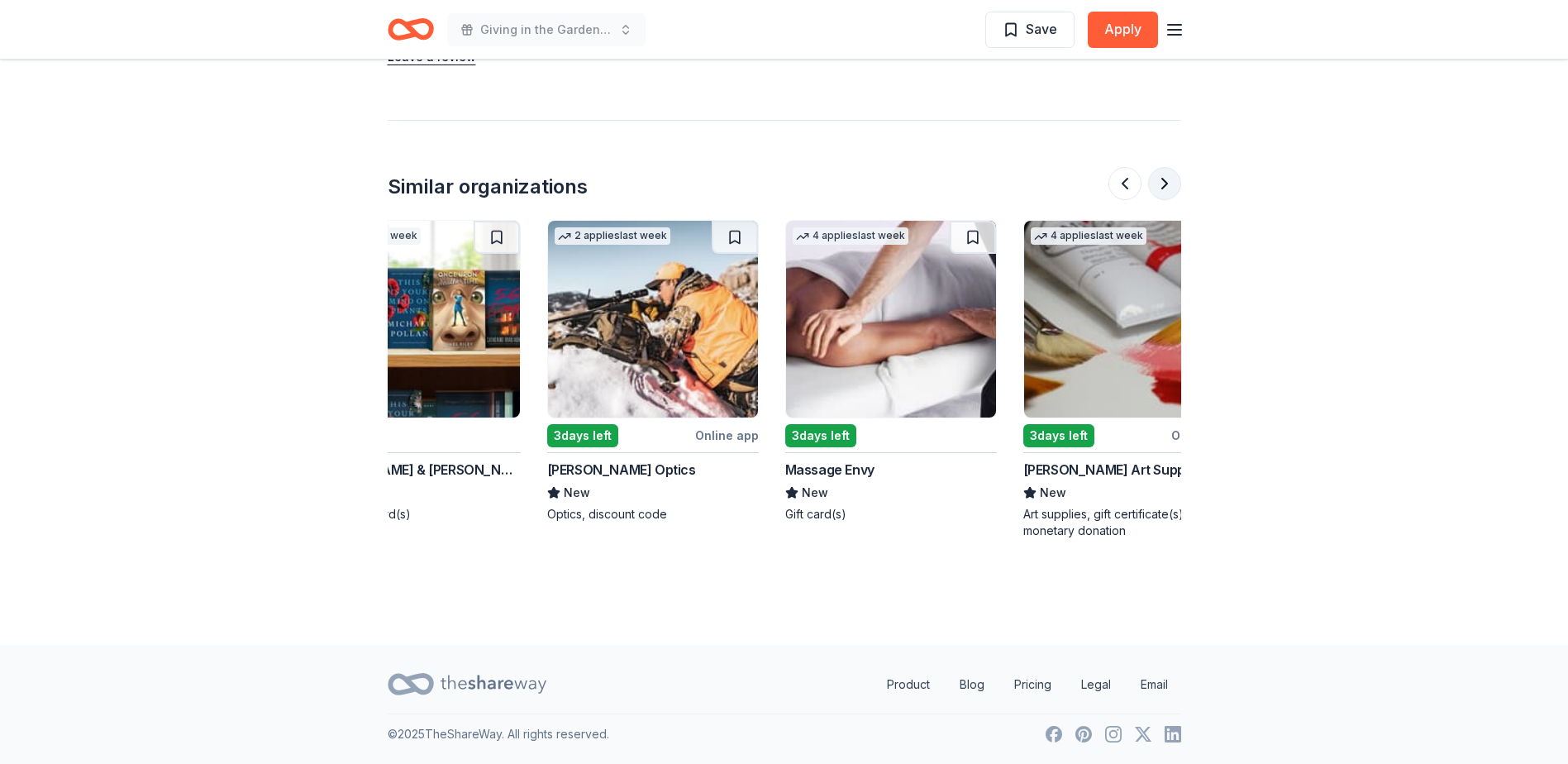
scroll to position [0, 1561]
